Goal: Information Seeking & Learning: Find specific fact

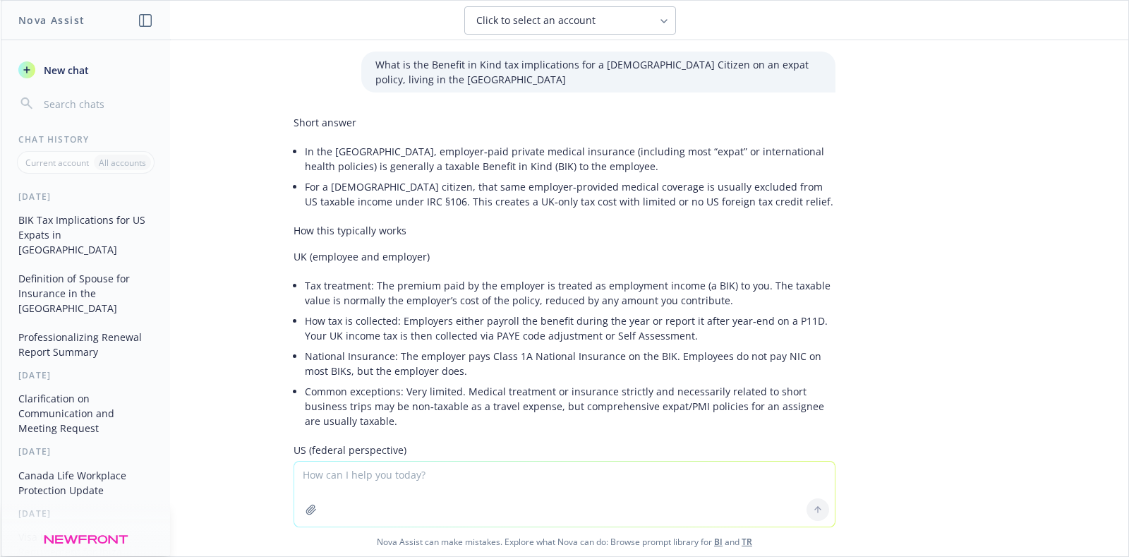
scroll to position [944, 0]
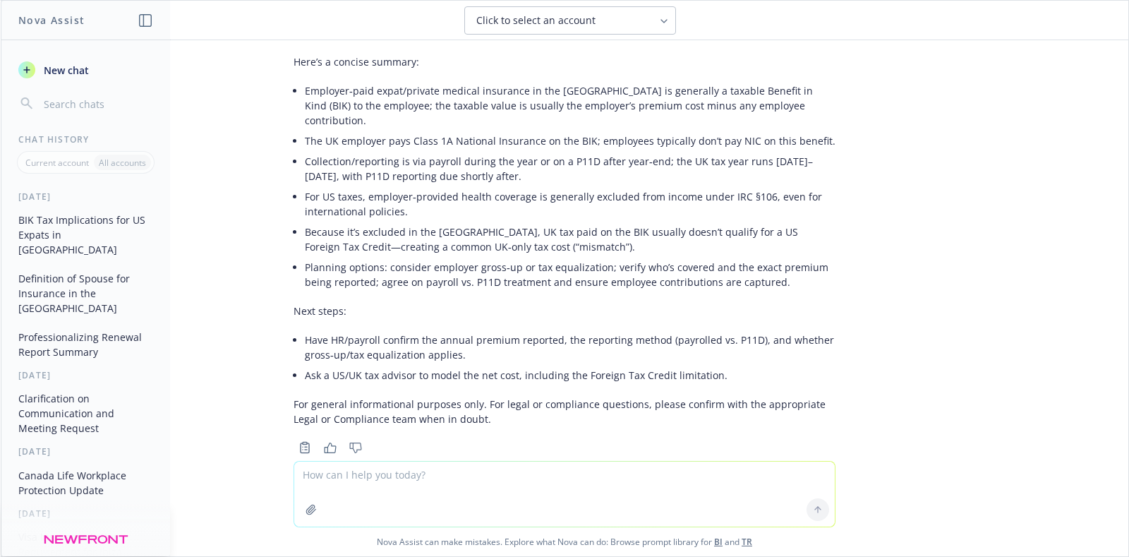
click at [434, 151] on li "Collection/reporting is via payroll during the year or on a P11D after year‑end…" at bounding box center [570, 168] width 531 height 35
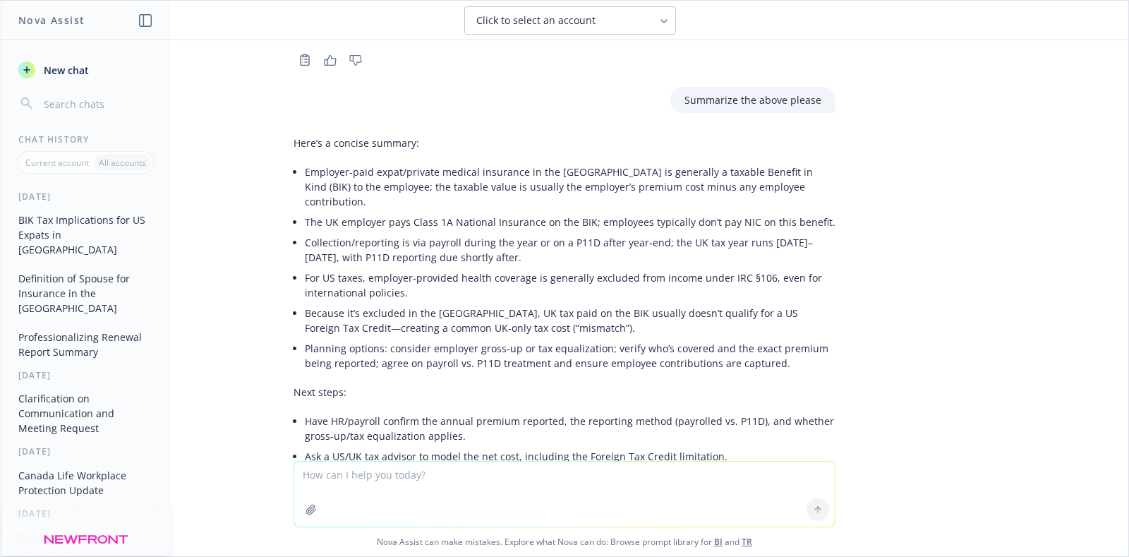
scroll to position [768, 0]
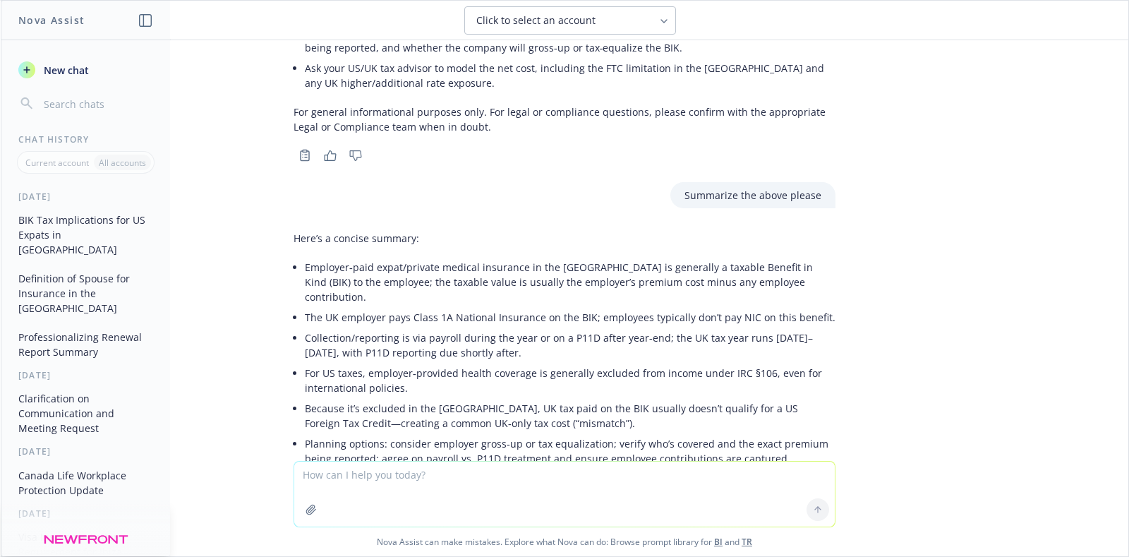
click at [358, 328] on li "Collection/reporting is via payroll during the year or on a P11D after year‑end…" at bounding box center [570, 345] width 531 height 35
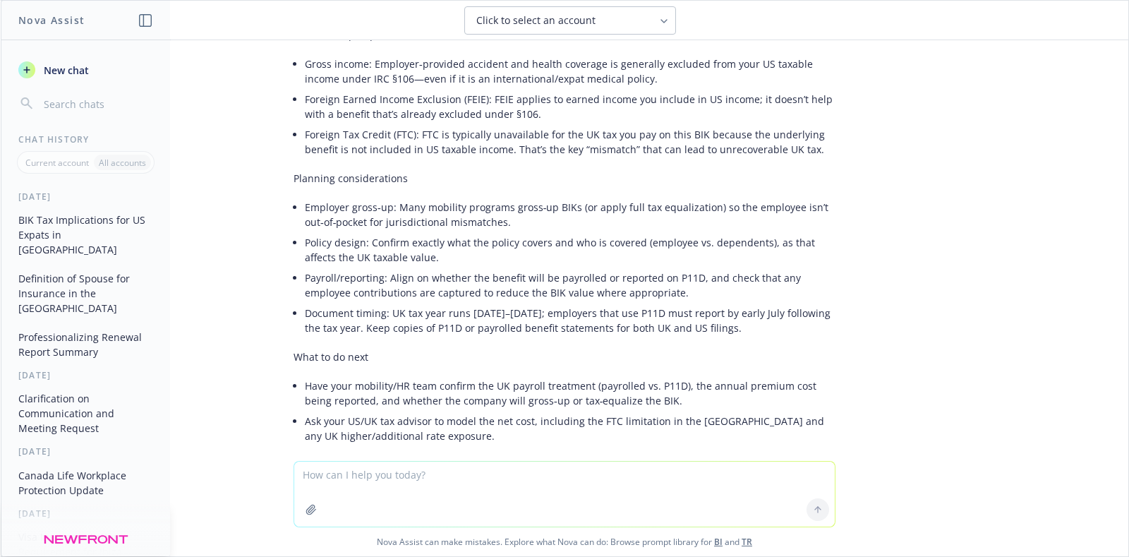
scroll to position [944, 0]
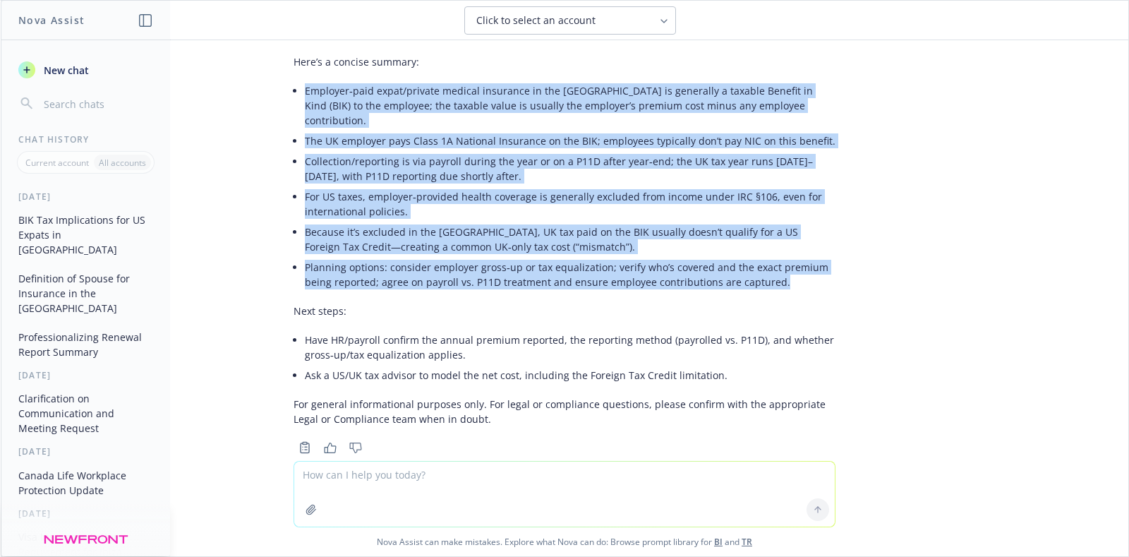
drag, startPoint x: 298, startPoint y: 73, endPoint x: 831, endPoint y: 255, distance: 562.9
click at [831, 255] on div "Here’s a concise summary: Employer‑paid expat/private medical insurance in the …" at bounding box center [564, 253] width 565 height 409
copy ul "Employer‑paid expat/private medical insurance in the [GEOGRAPHIC_DATA] is gener…"
